Goal: Task Accomplishment & Management: Complete application form

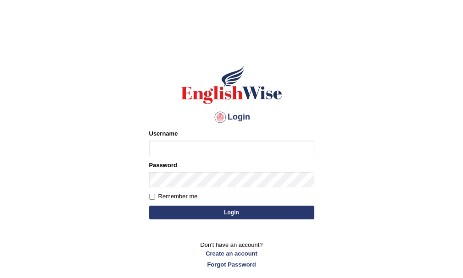
drag, startPoint x: 0, startPoint y: 0, endPoint x: 183, endPoint y: 159, distance: 241.9
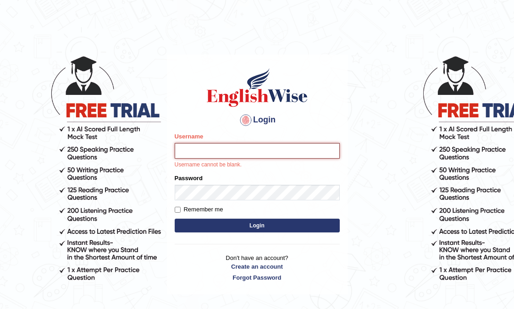
click at [211, 144] on input "Username" at bounding box center [257, 151] width 165 height 16
